Goal: Use online tool/utility: Utilize a website feature to perform a specific function

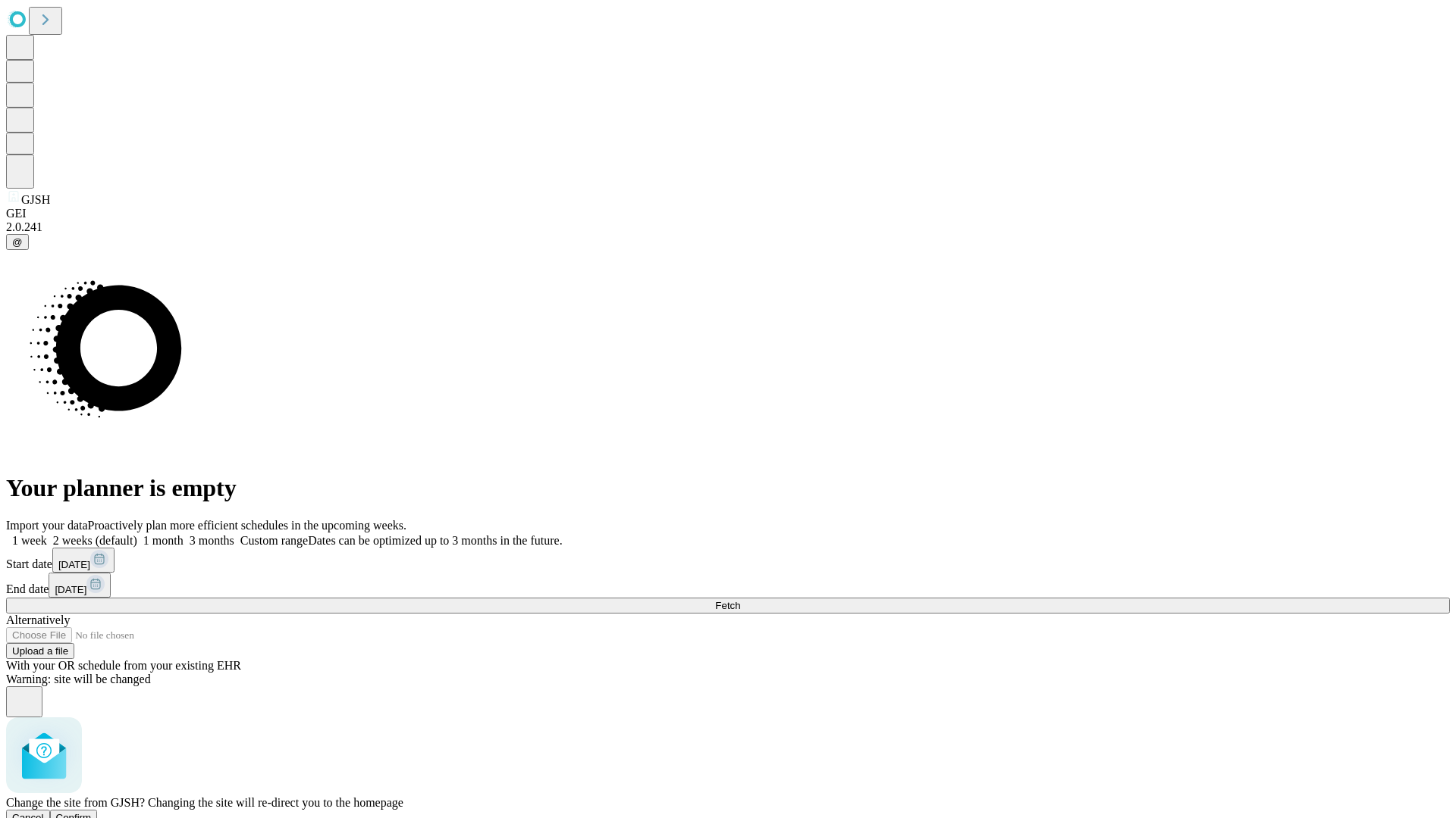
click at [92, 812] on span "Confirm" at bounding box center [74, 818] width 36 height 11
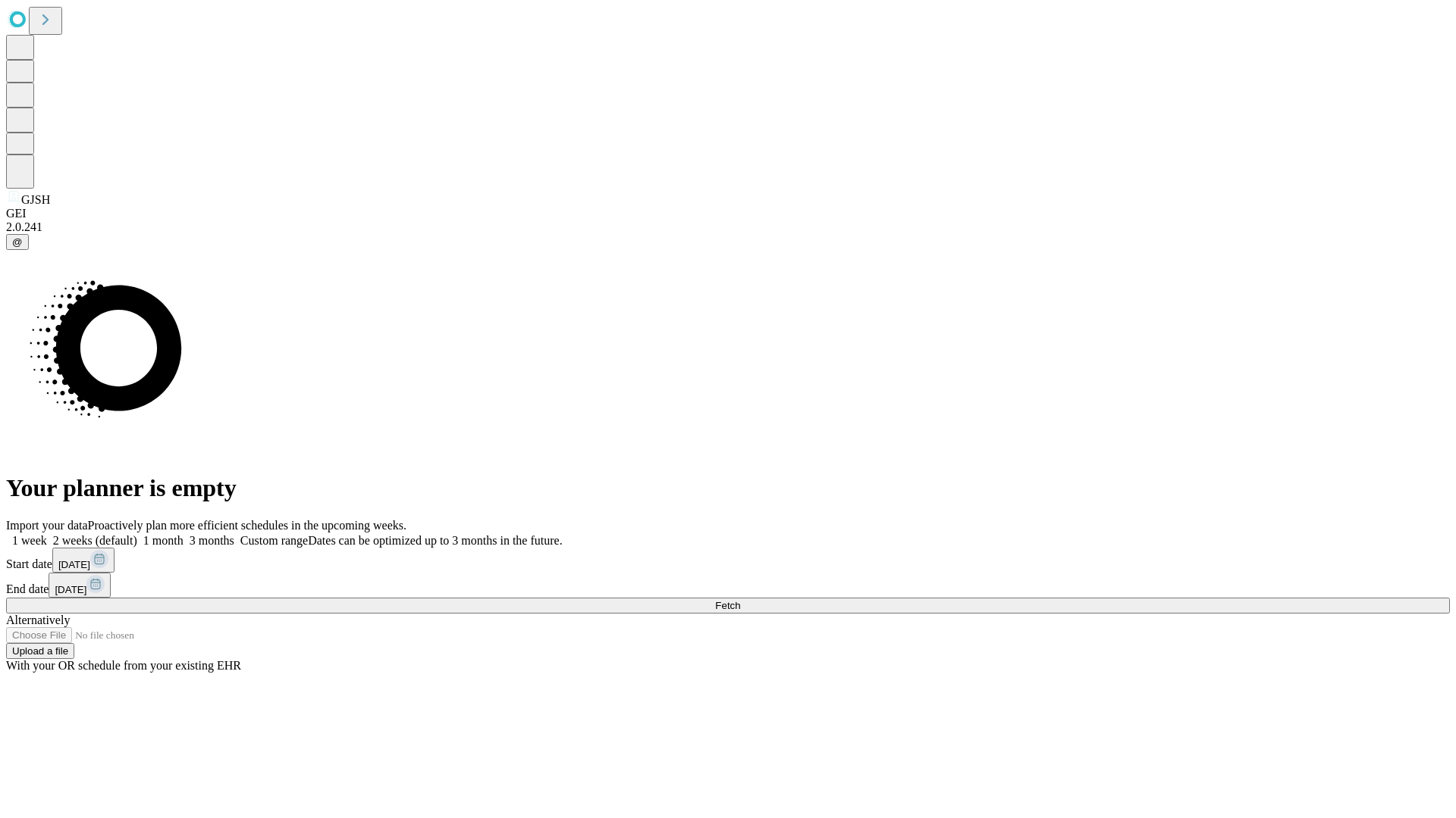
click at [47, 534] on label "1 week" at bounding box center [26, 541] width 41 height 13
click at [740, 600] on span "Fetch" at bounding box center [728, 606] width 25 height 11
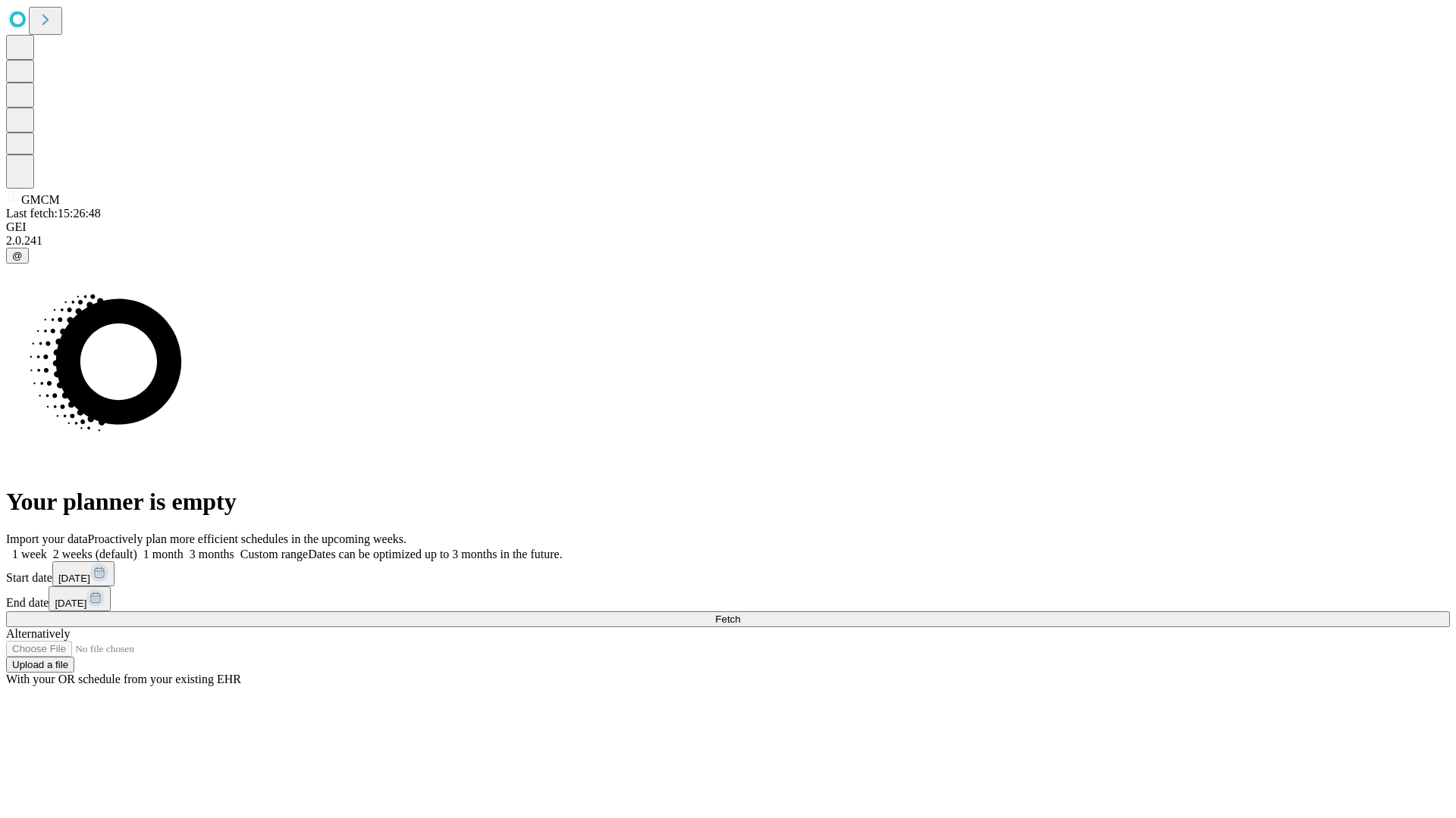
click at [47, 548] on label "1 week" at bounding box center [26, 554] width 41 height 13
click at [740, 614] on span "Fetch" at bounding box center [728, 619] width 25 height 11
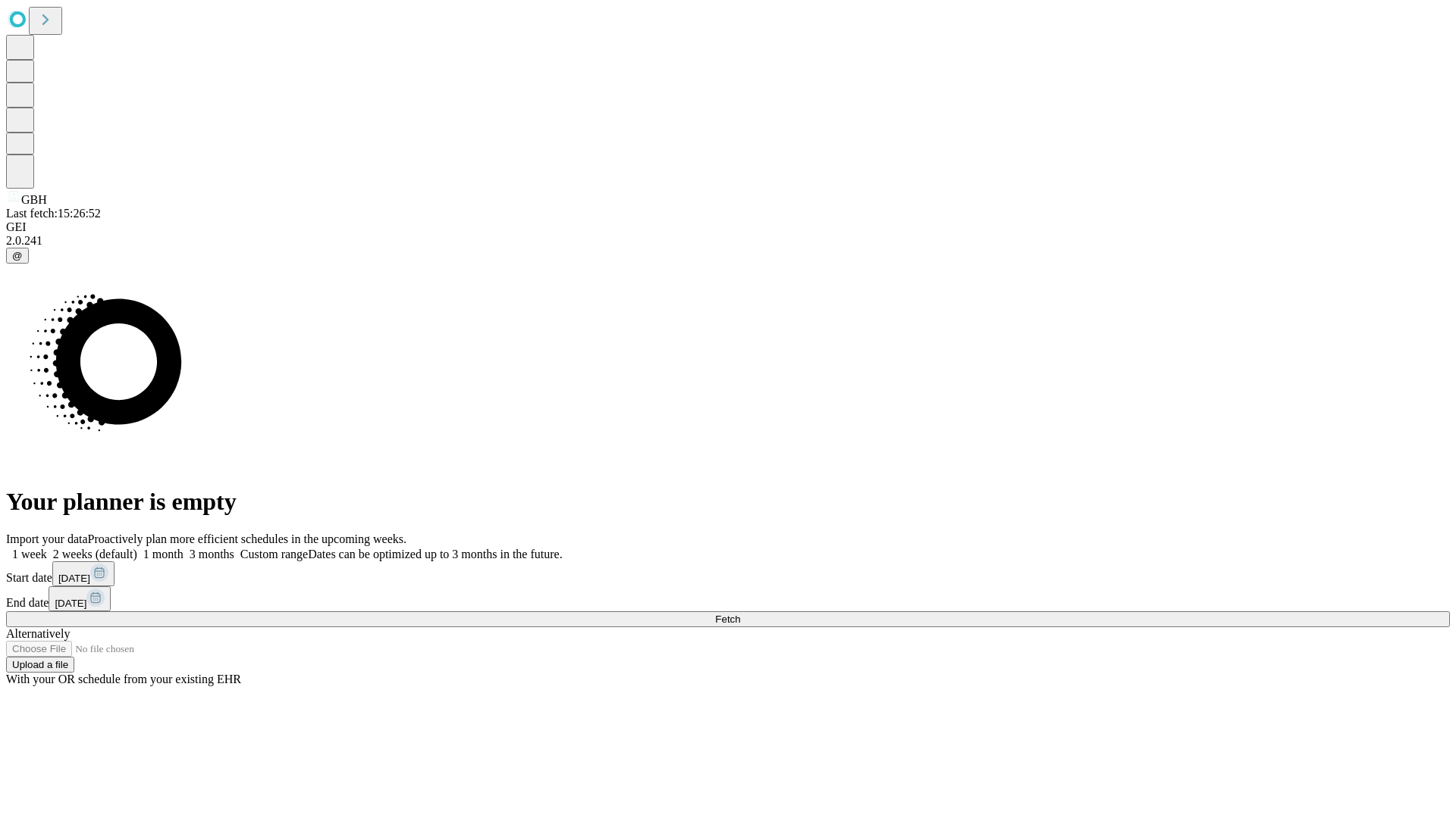
click at [740, 614] on span "Fetch" at bounding box center [728, 619] width 25 height 11
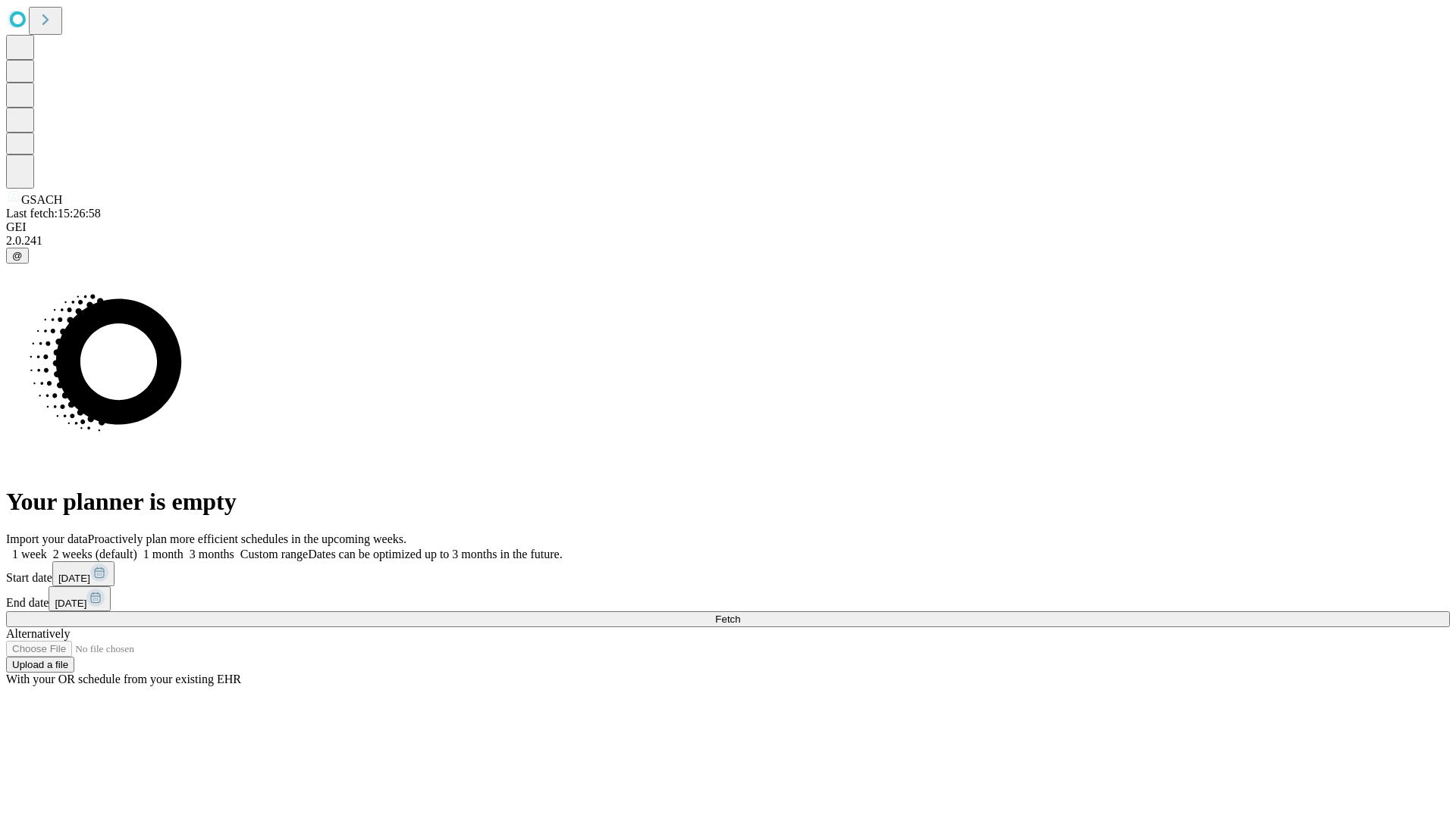
click at [47, 548] on label "1 week" at bounding box center [26, 554] width 41 height 13
click at [740, 614] on span "Fetch" at bounding box center [728, 619] width 25 height 11
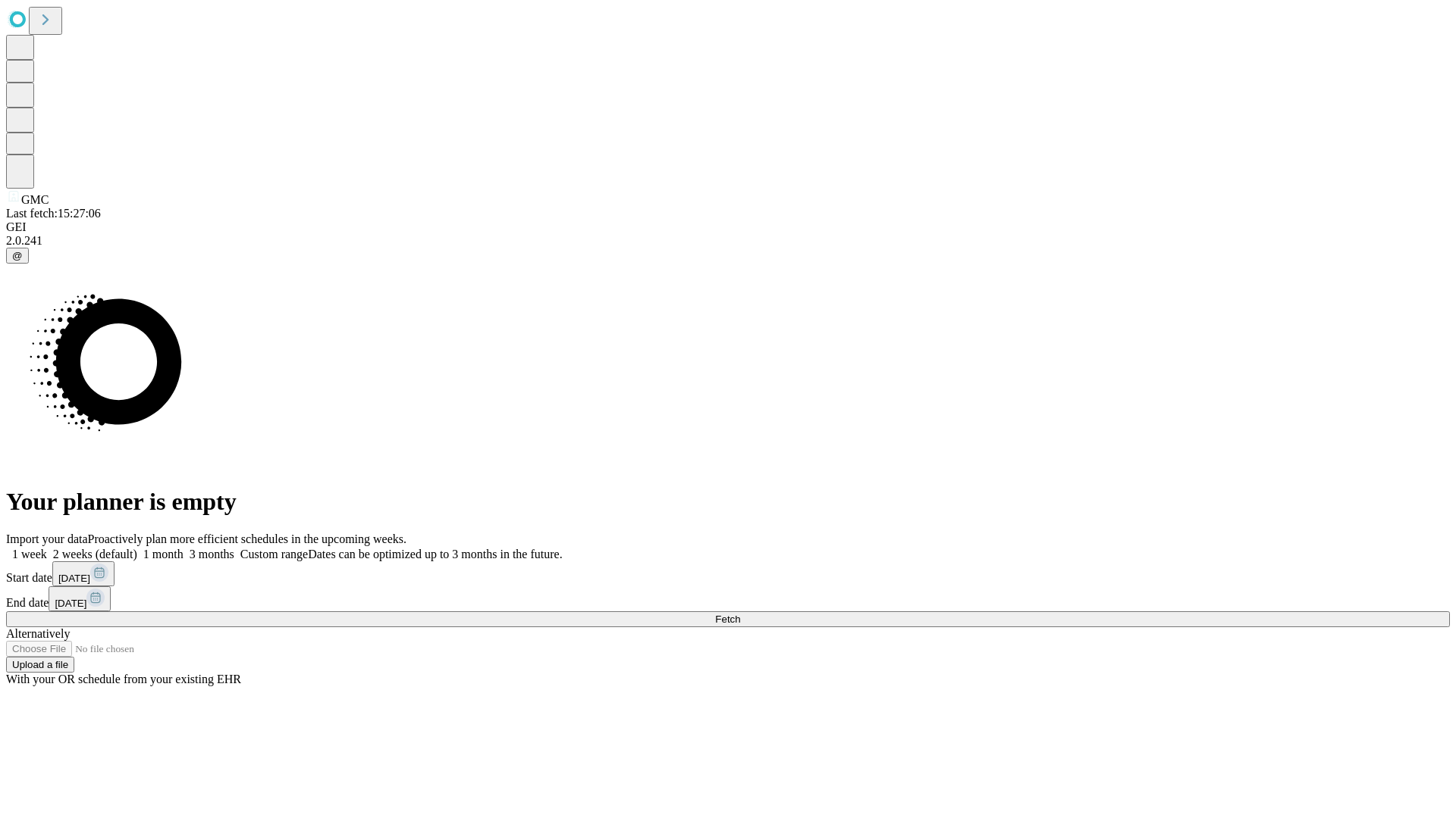
click at [47, 548] on label "1 week" at bounding box center [26, 554] width 41 height 13
click at [740, 614] on span "Fetch" at bounding box center [728, 619] width 25 height 11
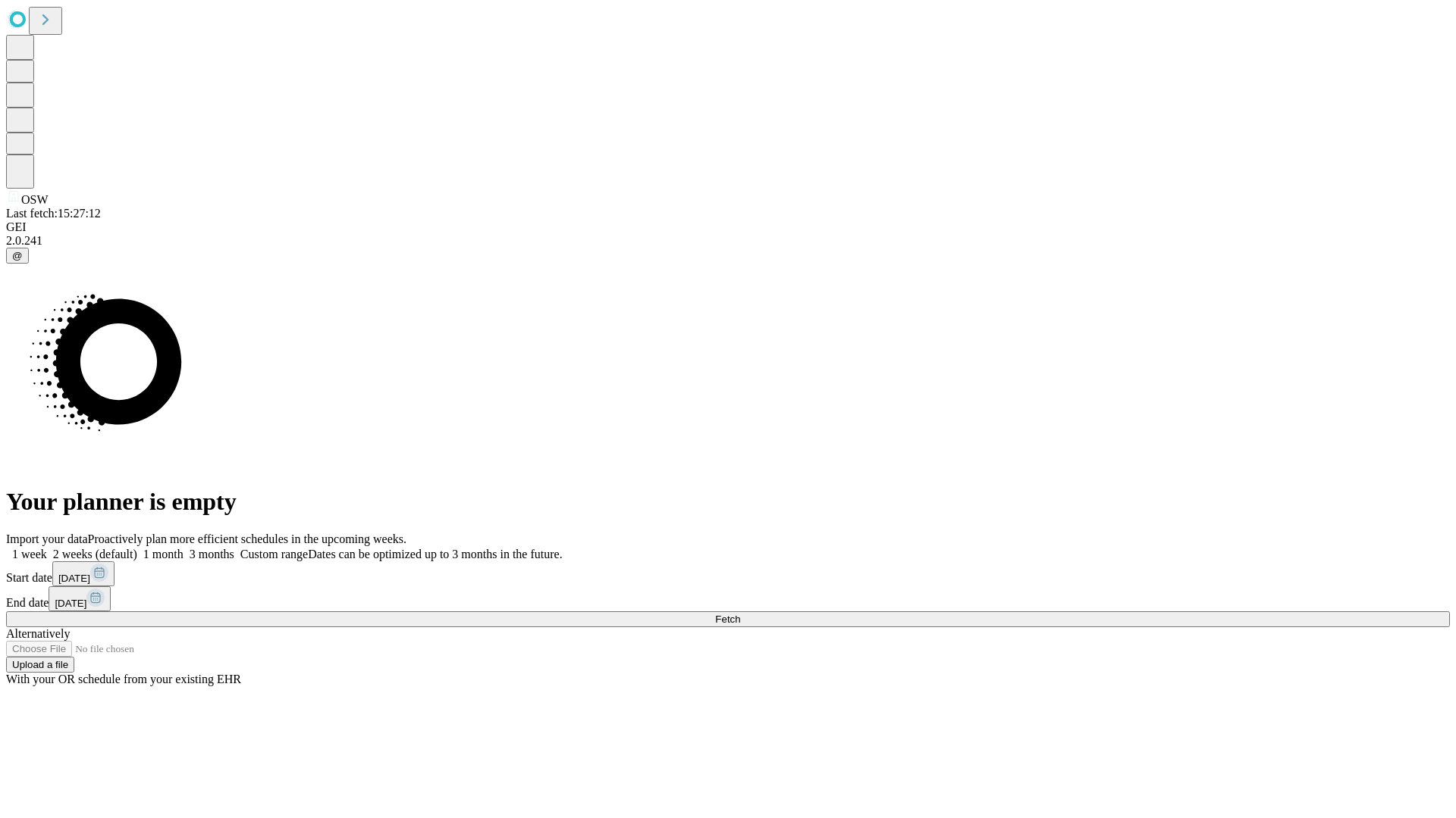
click at [47, 548] on label "1 week" at bounding box center [26, 554] width 41 height 13
click at [740, 614] on span "Fetch" at bounding box center [728, 619] width 25 height 11
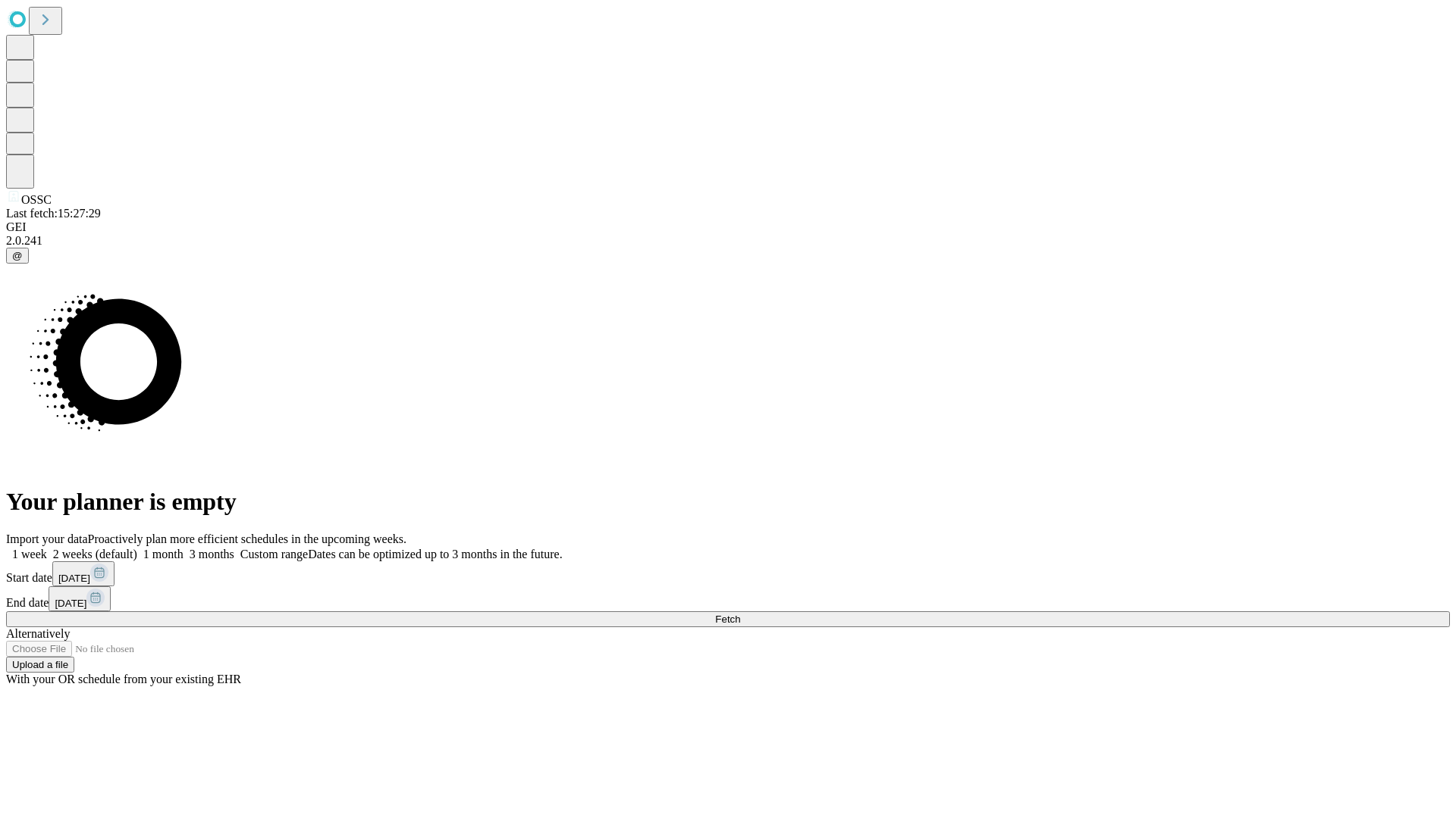
click at [740, 614] on span "Fetch" at bounding box center [728, 619] width 25 height 11
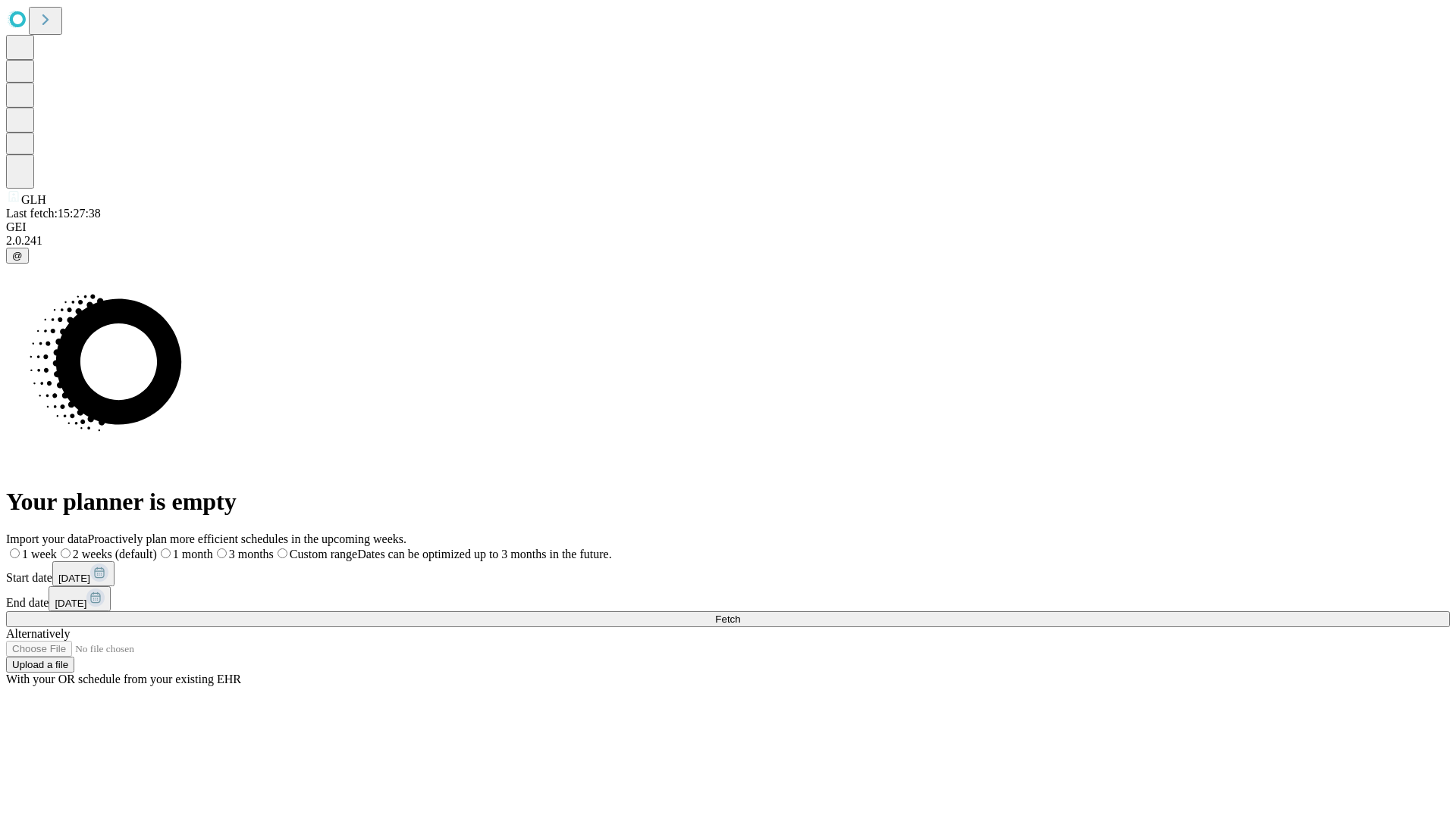
click at [740, 614] on span "Fetch" at bounding box center [728, 619] width 25 height 11
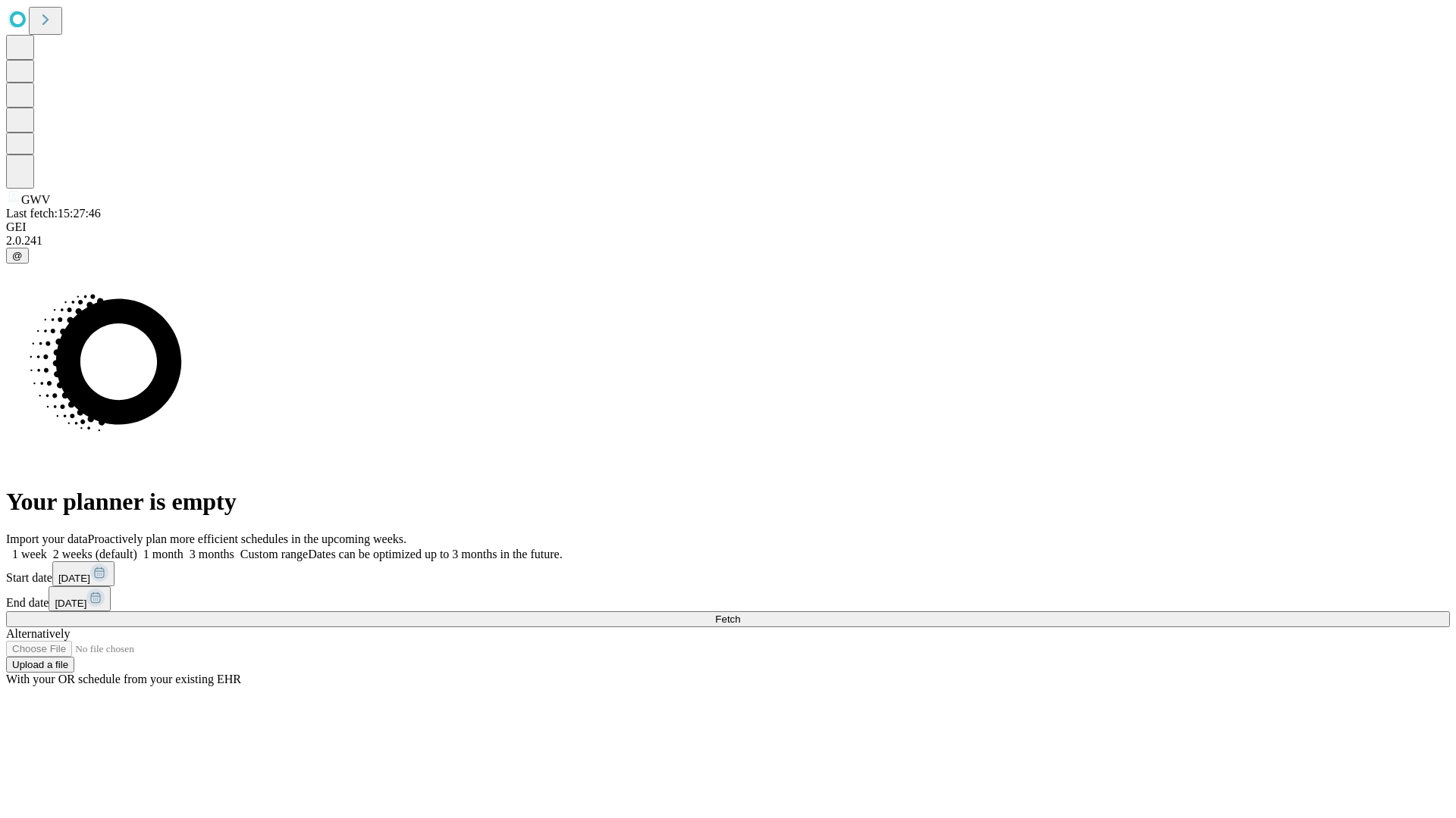
click at [47, 548] on label "1 week" at bounding box center [26, 554] width 41 height 13
click at [740, 614] on span "Fetch" at bounding box center [728, 619] width 25 height 11
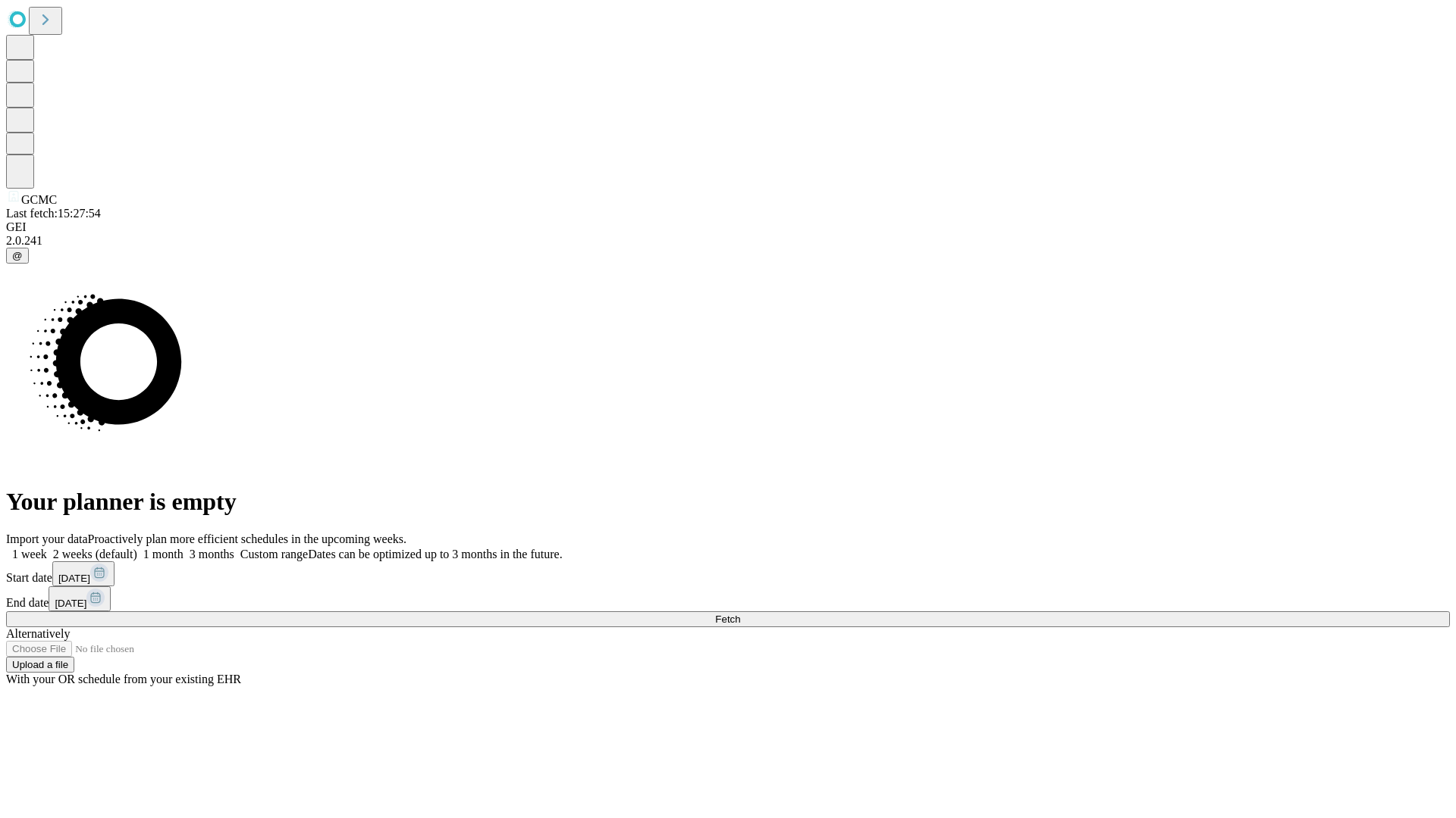
click at [47, 548] on label "1 week" at bounding box center [26, 554] width 41 height 13
click at [740, 614] on span "Fetch" at bounding box center [728, 619] width 25 height 11
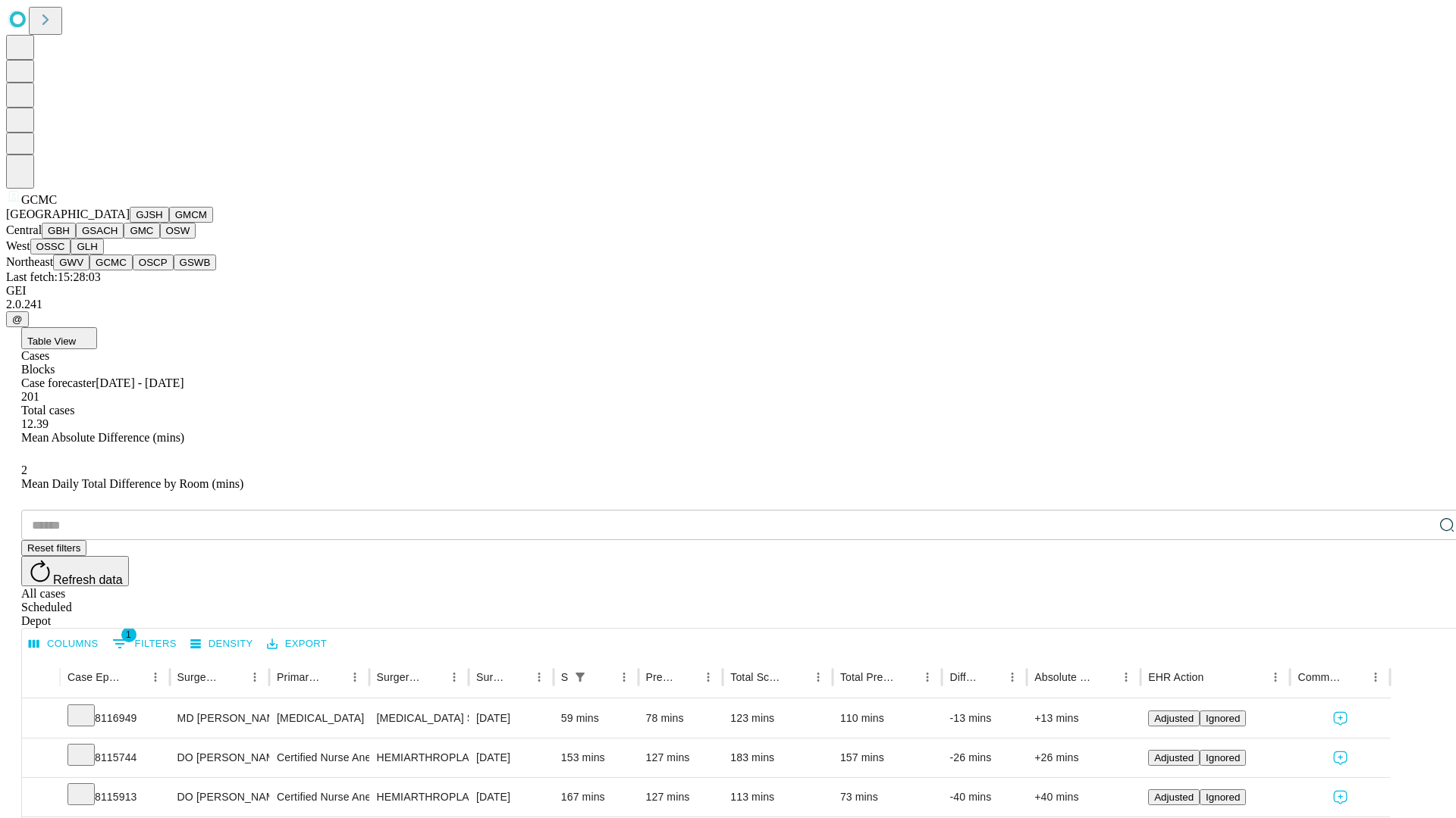
click at [132, 270] on button "OSCP" at bounding box center [152, 262] width 41 height 16
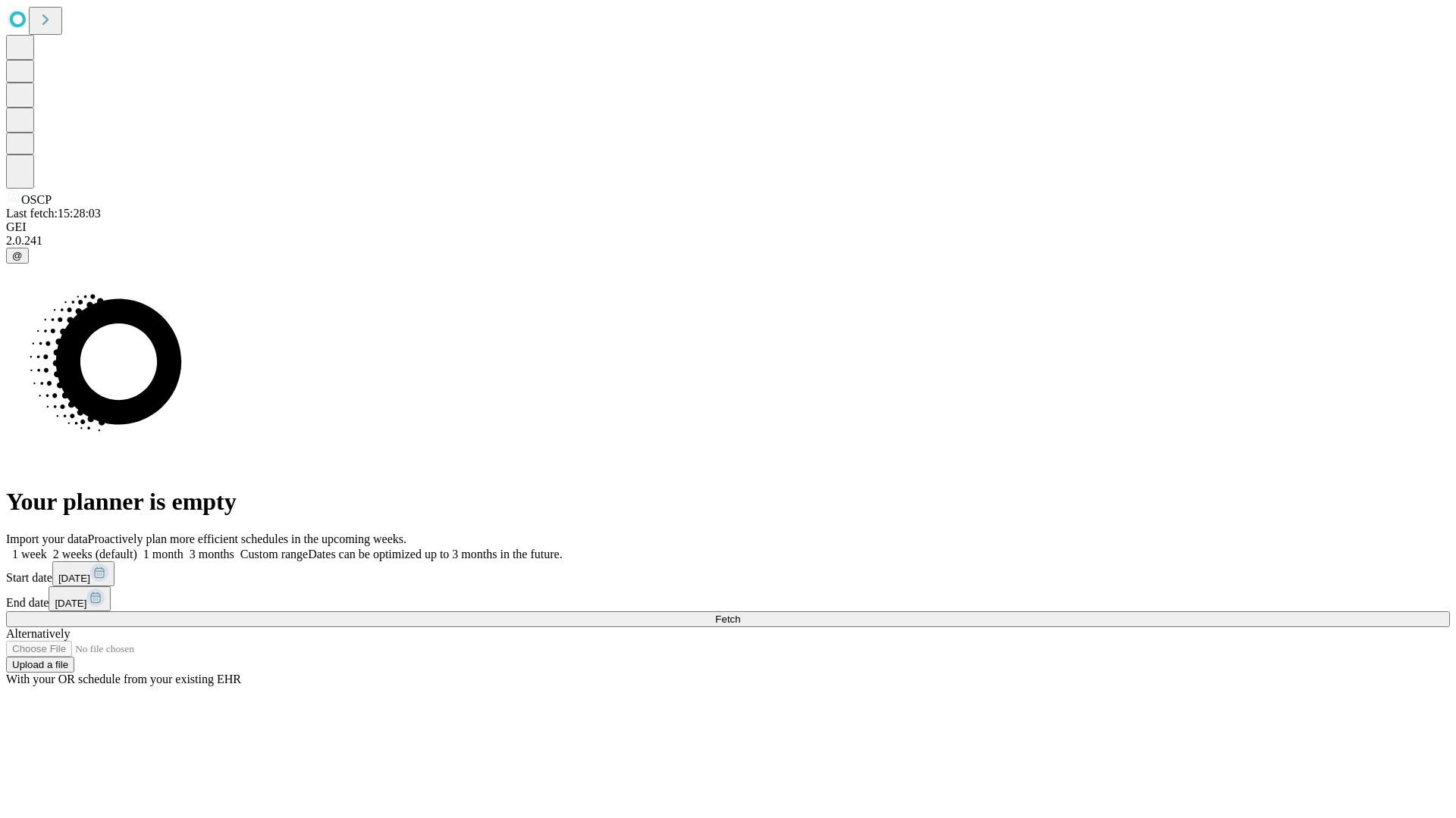
click at [47, 548] on label "1 week" at bounding box center [26, 554] width 41 height 13
click at [740, 614] on span "Fetch" at bounding box center [728, 619] width 25 height 11
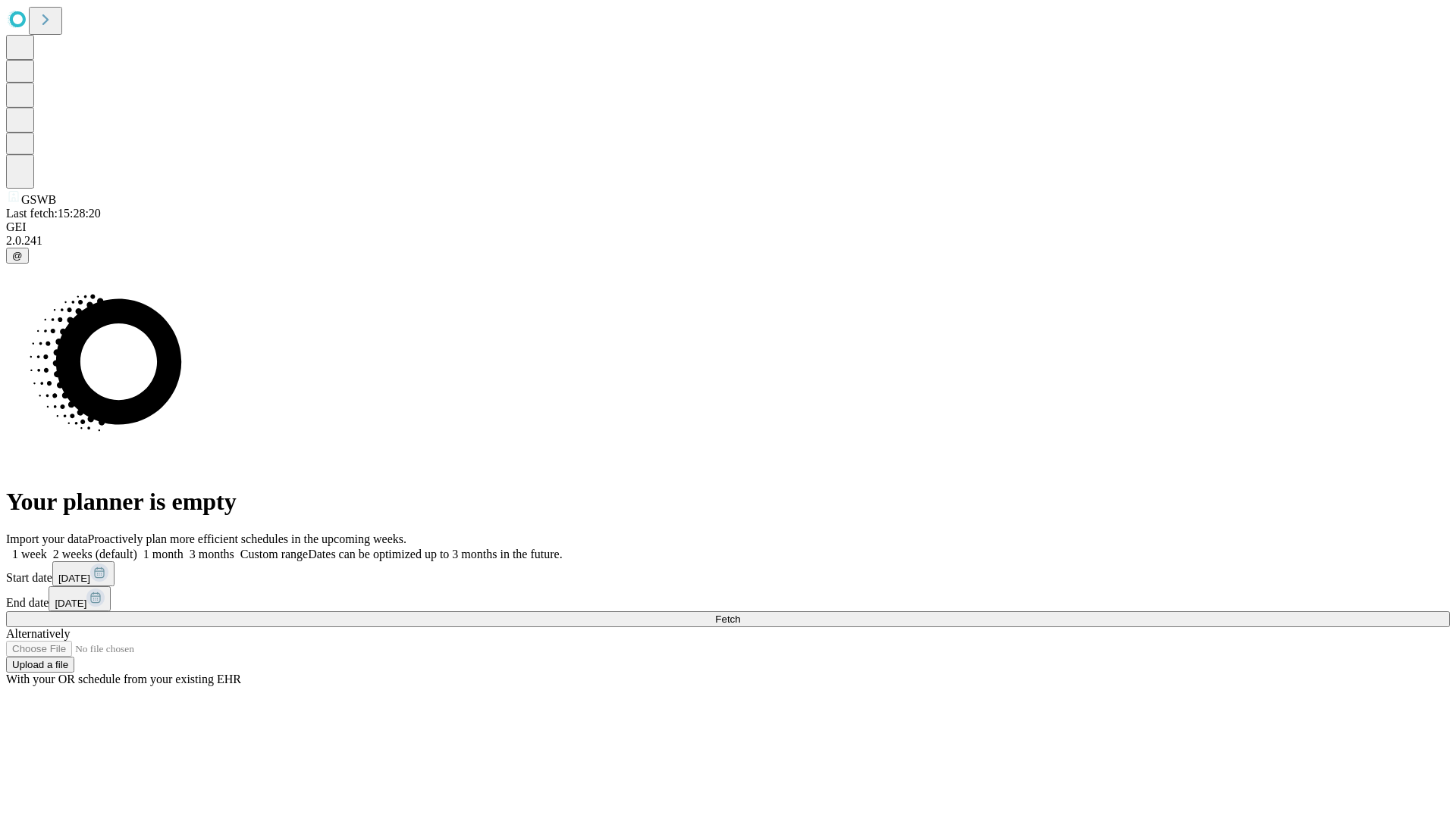
click at [740, 614] on span "Fetch" at bounding box center [728, 619] width 25 height 11
